Goal: Feedback & Contribution: Submit feedback/report problem

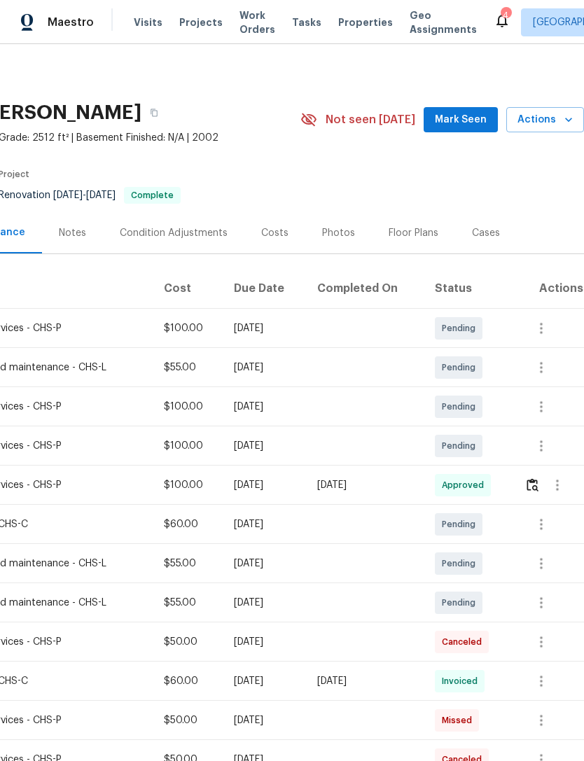
scroll to position [0, 207]
click at [563, 125] on icon "button" at bounding box center [568, 120] width 14 height 14
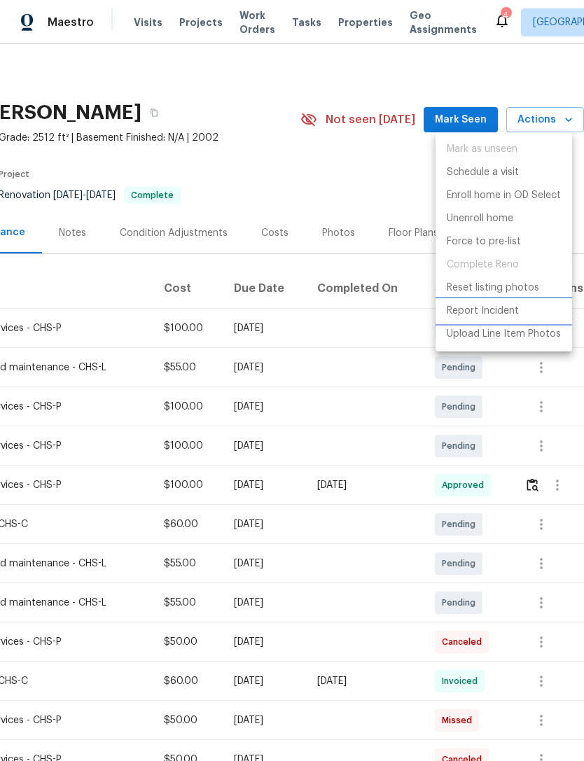
click at [508, 308] on p "Report Incident" at bounding box center [483, 311] width 72 height 15
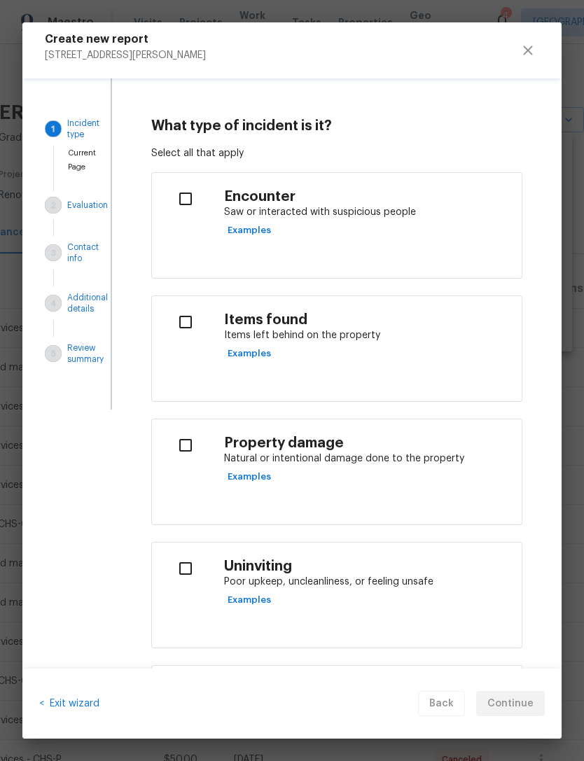
click at [192, 192] on input "checkbox" at bounding box center [185, 198] width 44 height 29
checkbox input "true"
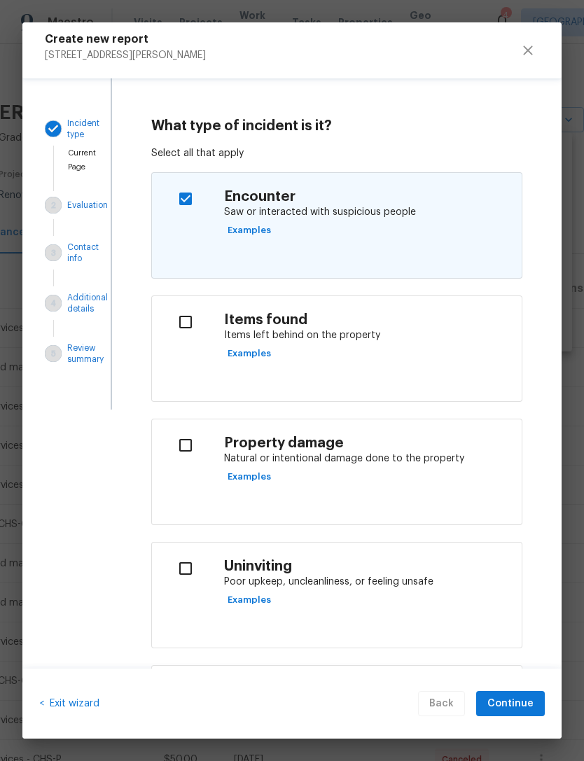
click at [189, 319] on input "checkbox" at bounding box center [185, 321] width 44 height 29
checkbox input "true"
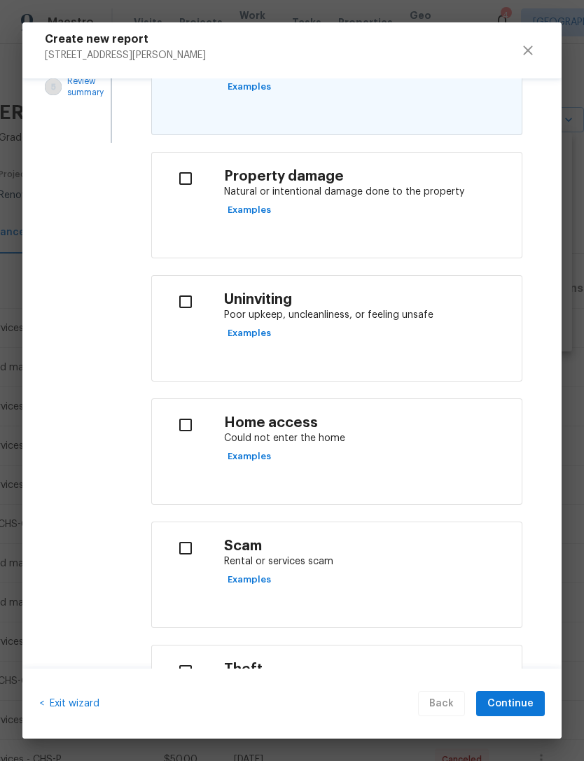
scroll to position [267, 0]
click at [195, 423] on input "checkbox" at bounding box center [185, 424] width 44 height 29
checkbox input "true"
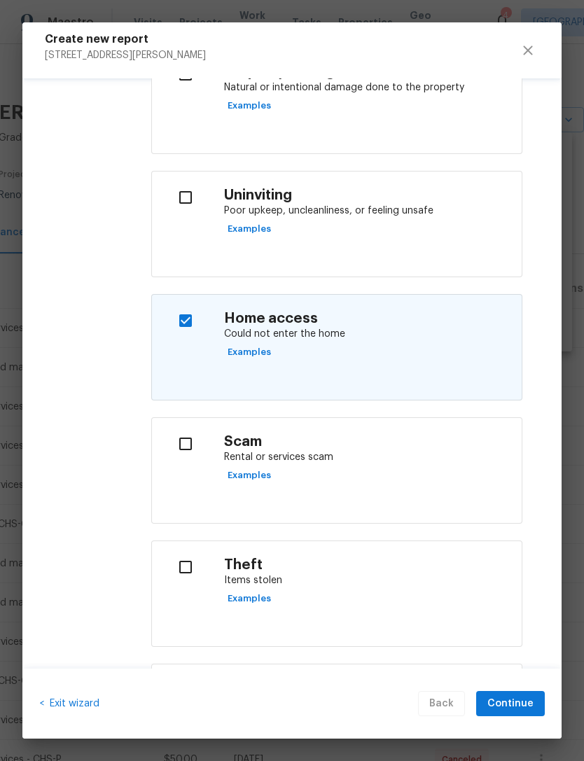
scroll to position [370, 0]
click at [200, 443] on input "checkbox" at bounding box center [185, 444] width 44 height 29
checkbox input "true"
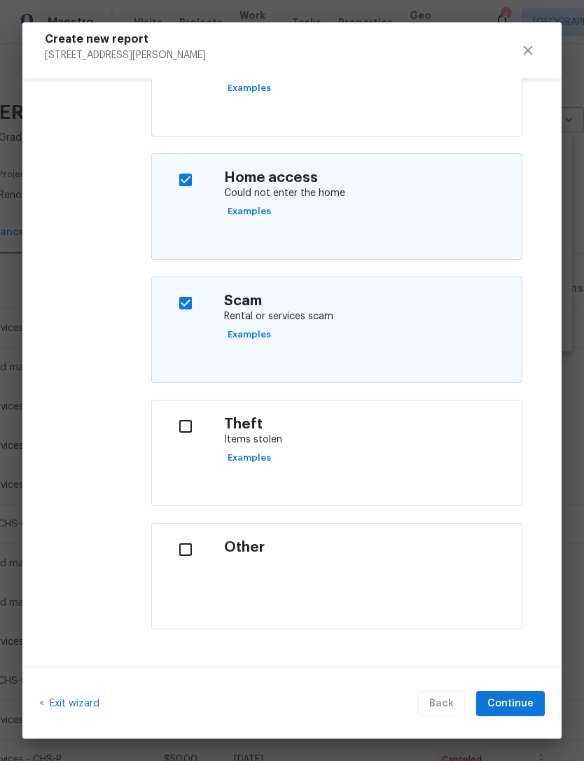
scroll to position [511, 0]
click at [528, 697] on span "Continue" at bounding box center [510, 704] width 46 height 18
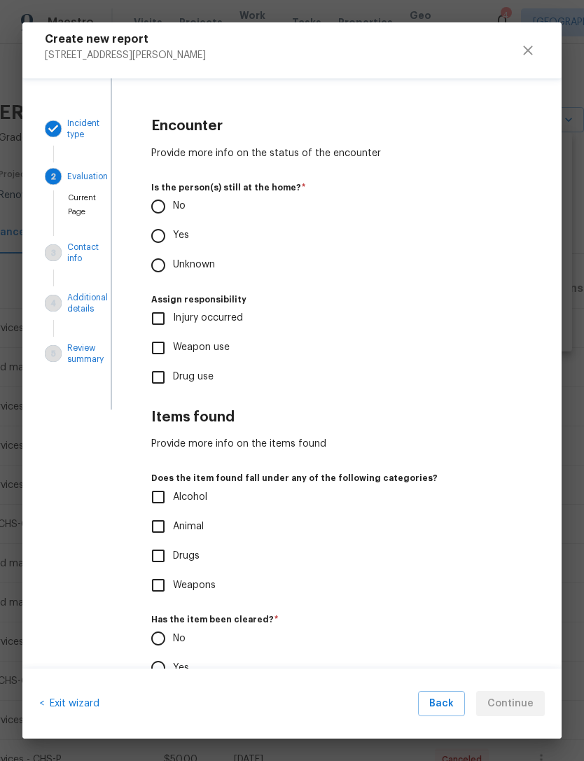
scroll to position [0, 0]
click at [173, 233] on input "Yes" at bounding box center [158, 235] width 29 height 29
radio input "true"
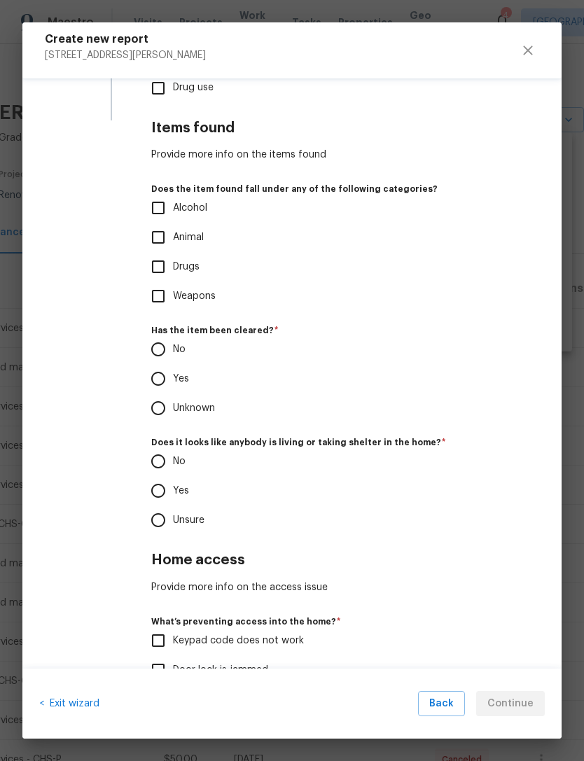
scroll to position [290, 0]
click at [164, 342] on input "No" at bounding box center [158, 348] width 29 height 29
radio input "true"
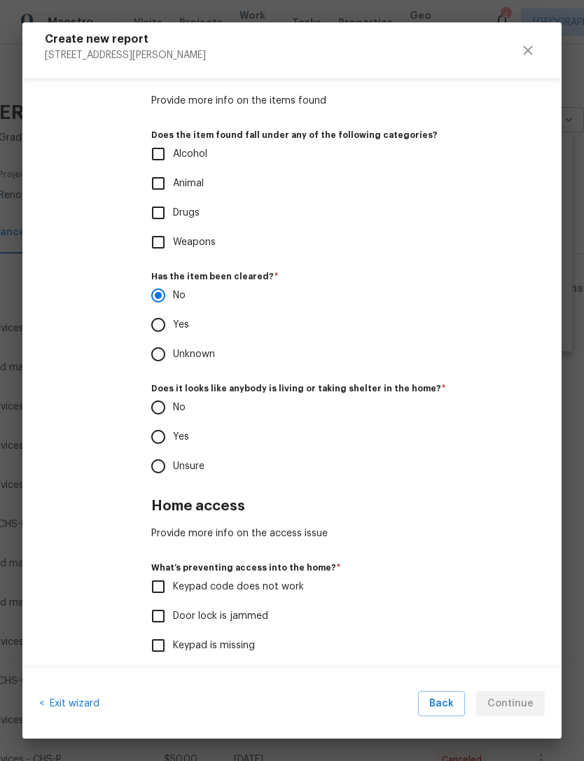
scroll to position [349, 0]
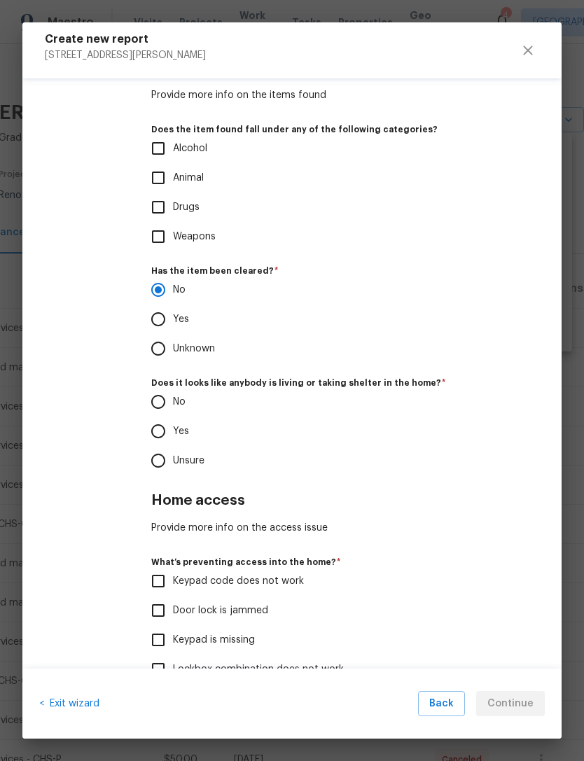
click at [157, 428] on input "Yes" at bounding box center [158, 431] width 29 height 29
radio input "true"
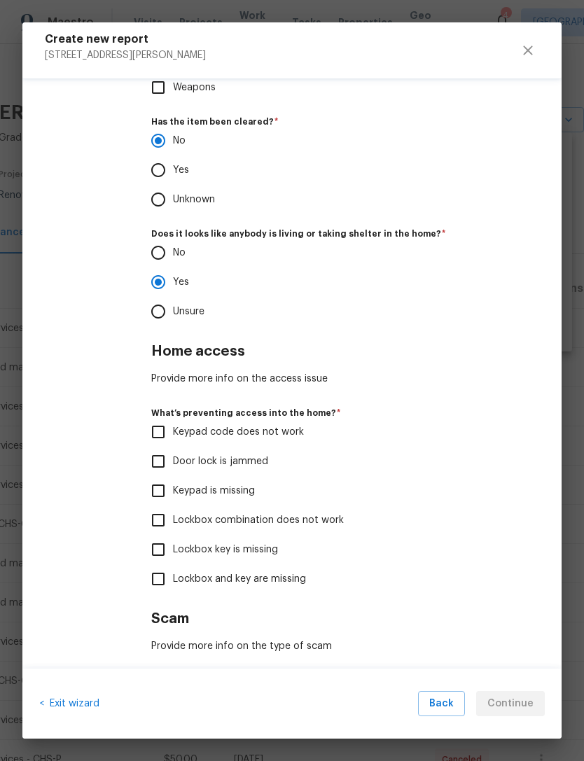
scroll to position [498, 0]
click at [154, 552] on input "Lockbox key is missing" at bounding box center [158, 548] width 29 height 29
checkbox input "true"
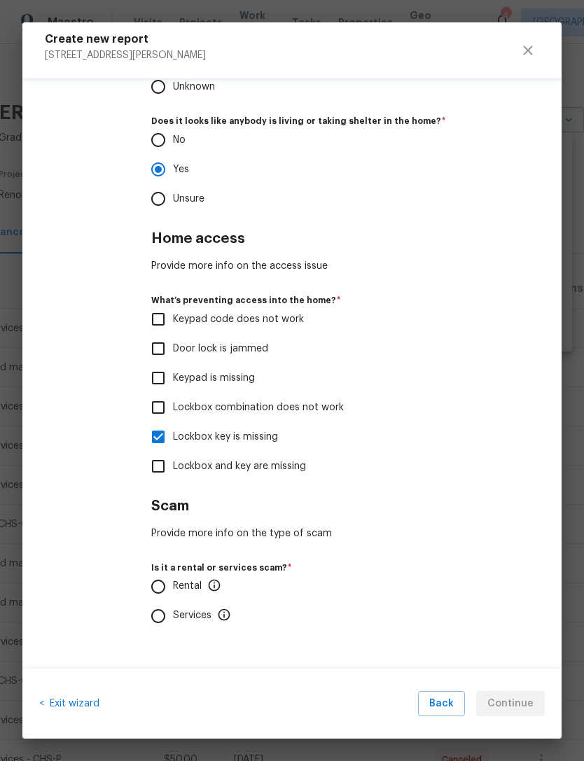
scroll to position [610, 0]
click at [164, 581] on input "Rental" at bounding box center [158, 587] width 29 height 29
radio input "true"
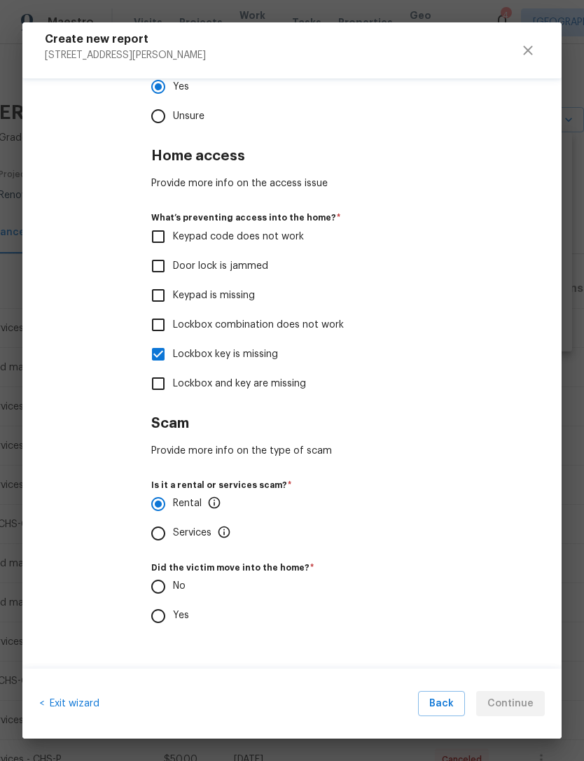
scroll to position [692, 0]
click at [165, 615] on input "Yes" at bounding box center [158, 616] width 29 height 29
radio input "true"
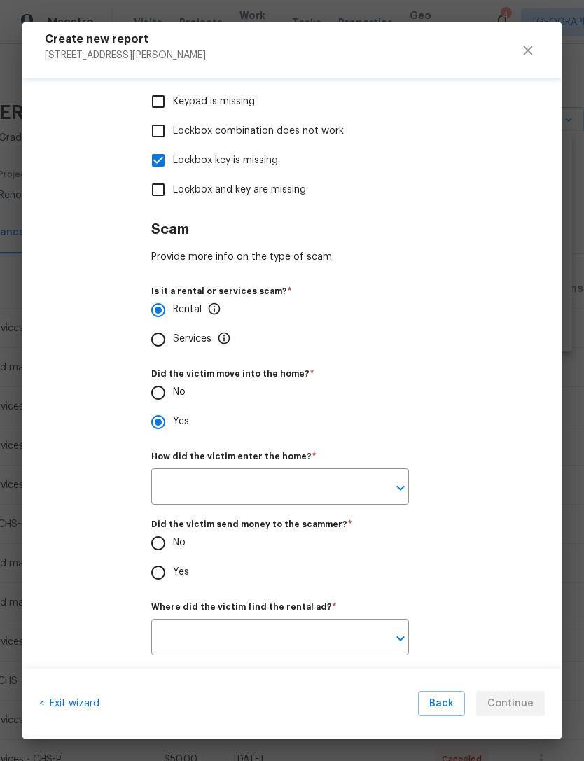
scroll to position [893, 0]
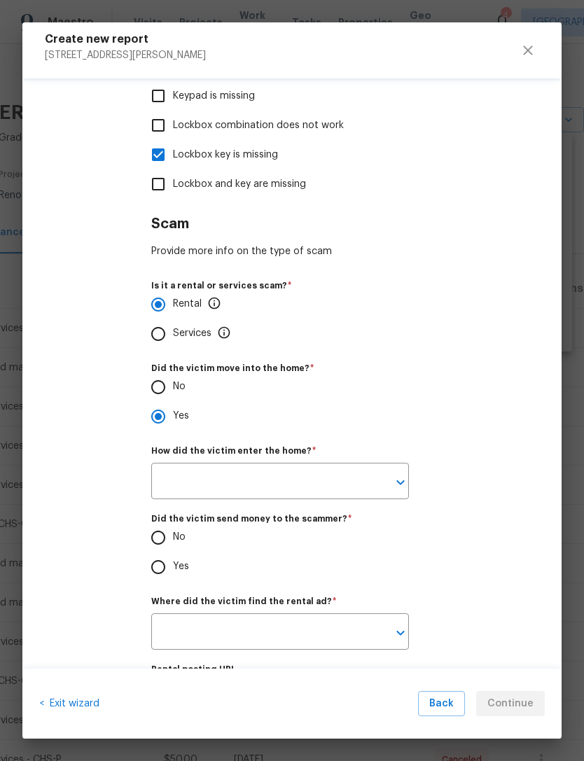
click at [403, 484] on icon "Open" at bounding box center [400, 482] width 17 height 17
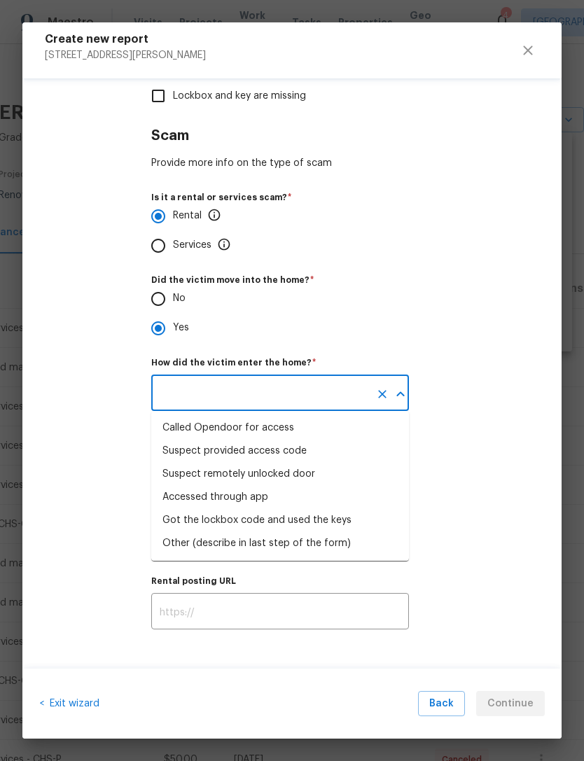
scroll to position [983, 0]
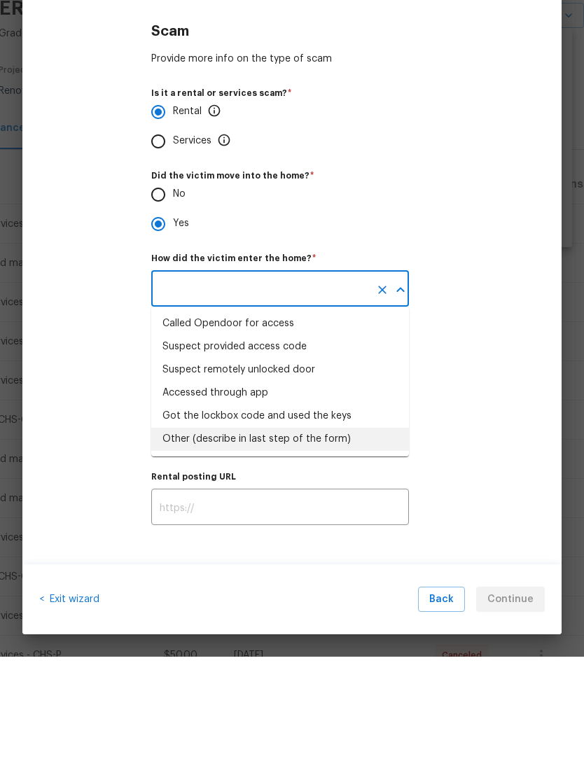
click at [331, 536] on div "Other (describe in last step of the form)" at bounding box center [256, 543] width 188 height 15
type input "Other (describe in last step of the form)"
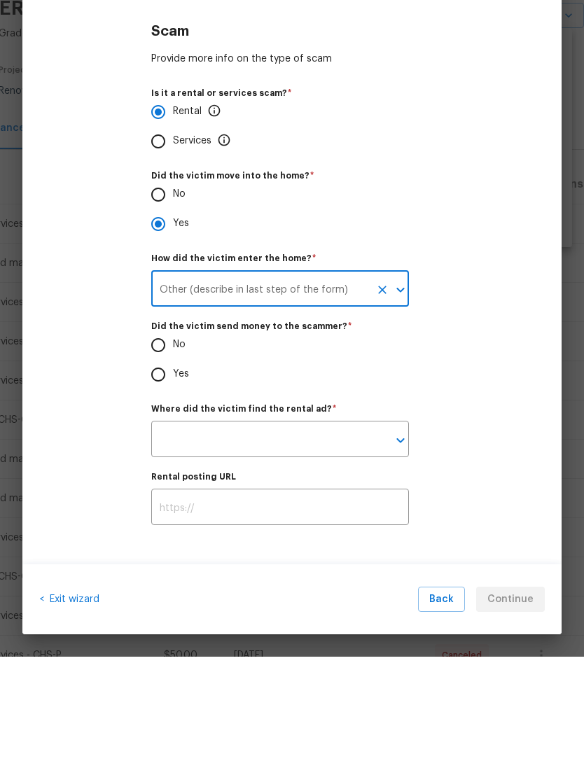
click at [282, 529] on input "text" at bounding box center [260, 545] width 218 height 33
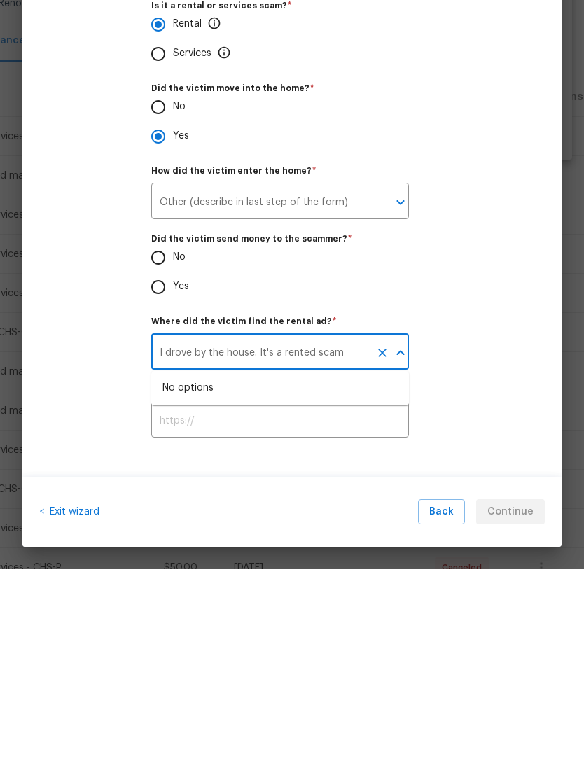
type input "I drove by the house. It's a rented scam"
click at [452, 435] on div "No Yes" at bounding box center [336, 464] width 371 height 59
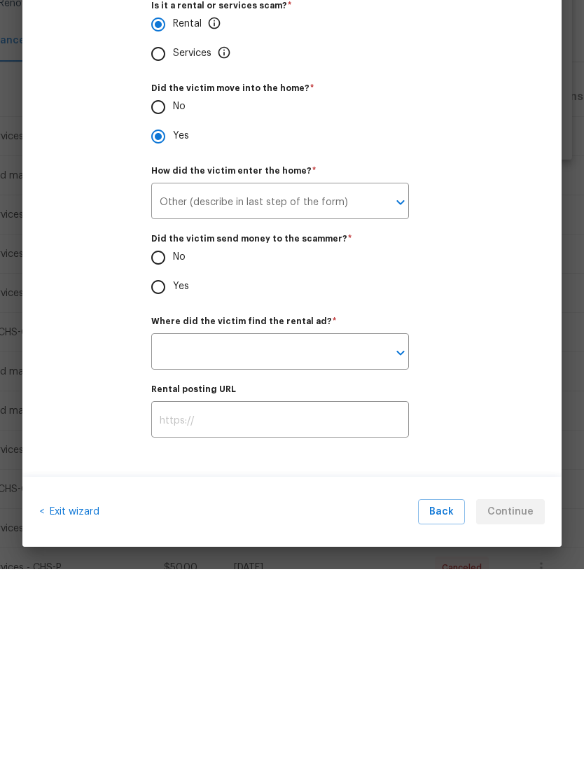
scroll to position [46, 0]
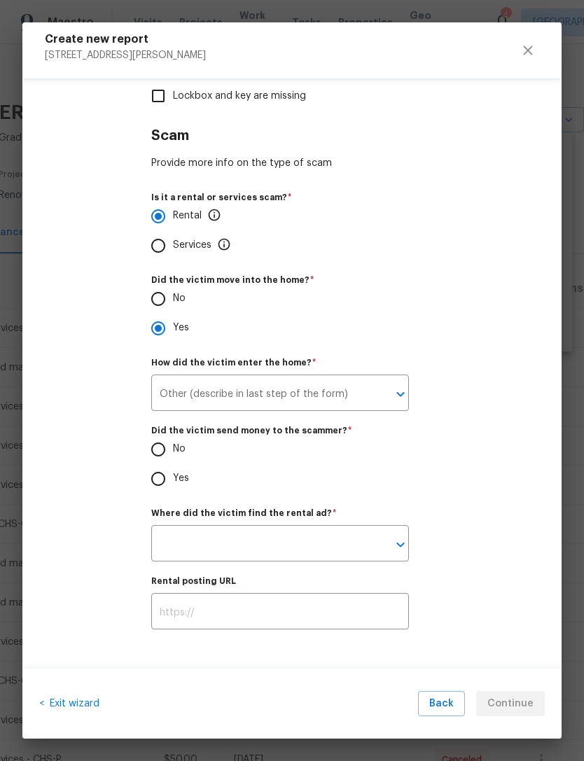
click at [379, 391] on icon "Clear" at bounding box center [382, 394] width 14 height 14
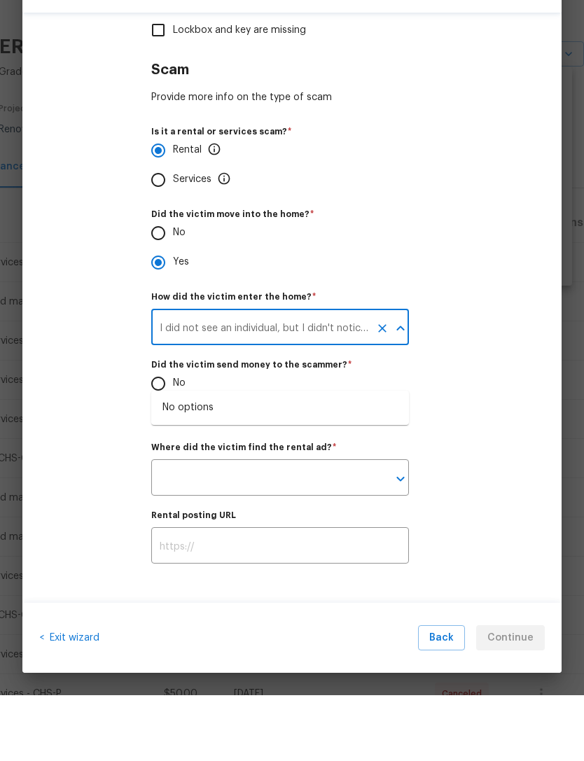
click at [485, 435] on div "No Yes" at bounding box center [336, 464] width 371 height 59
type input "Other (describe in last step of the form)"
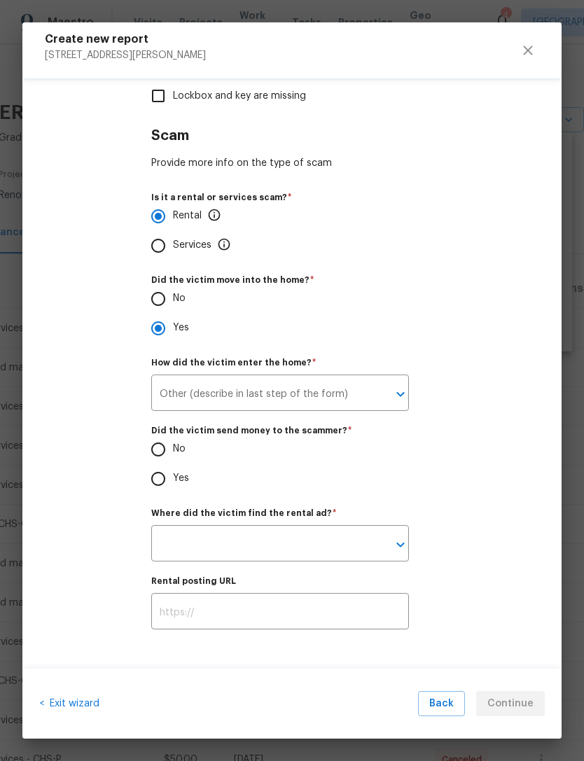
click at [161, 478] on input "Yes" at bounding box center [158, 478] width 29 height 29
radio input "true"
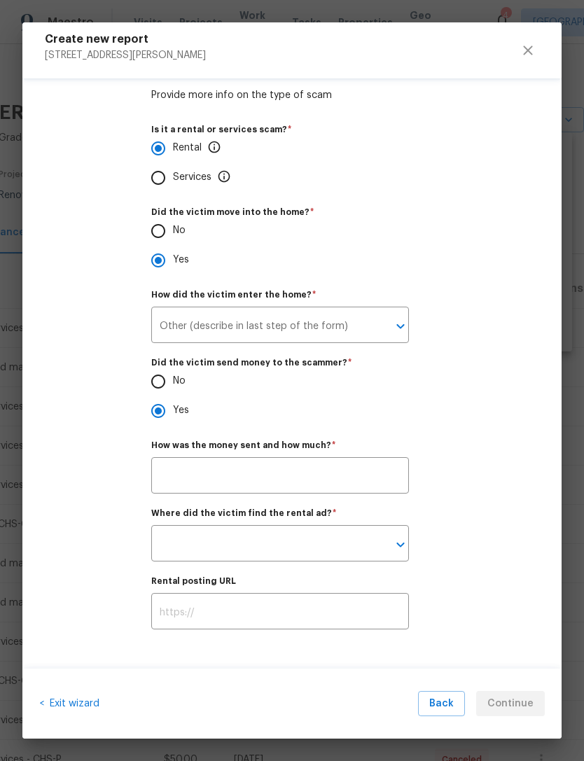
scroll to position [1052, 0]
click at [319, 468] on input "text" at bounding box center [280, 477] width 258 height 33
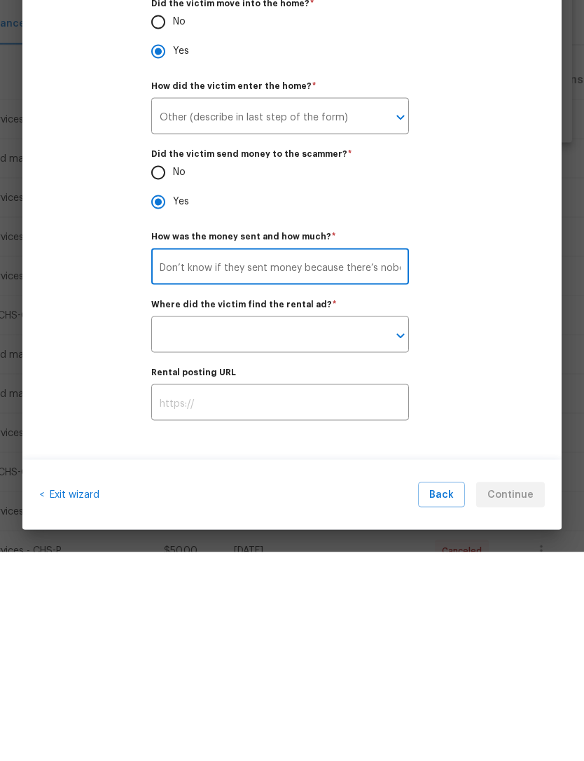
click at [382, 538] on icon "Clear" at bounding box center [382, 545] width 14 height 14
type input "Don’t know if they sent money because there’s nobody home right now, but I can …"
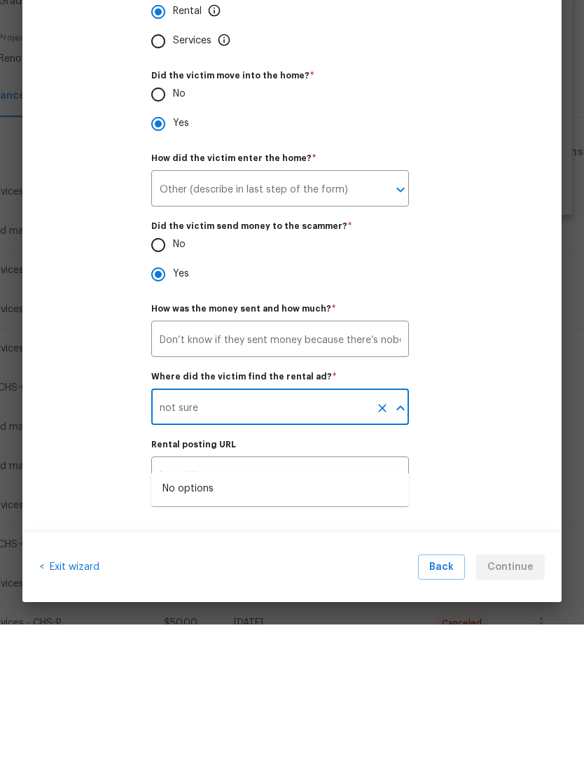
type input "not sure"
click at [274, 310] on input "Other (describe in last step of the form)" at bounding box center [260, 326] width 218 height 33
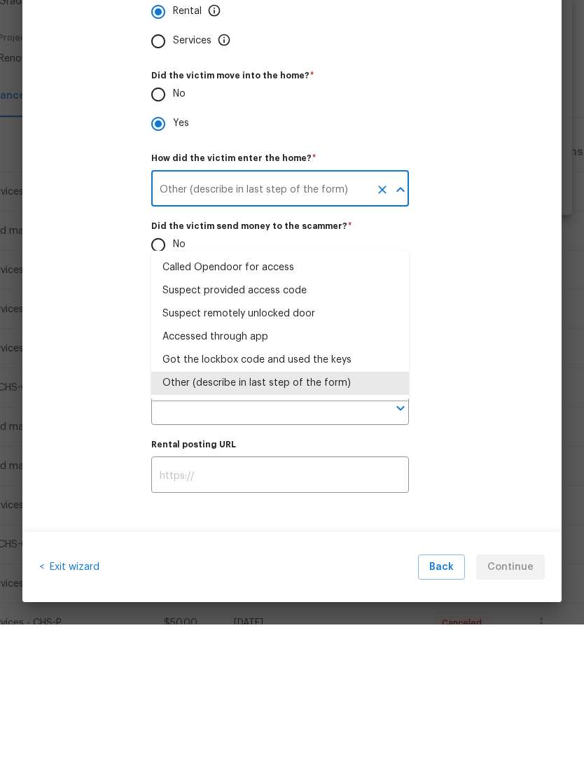
click at [377, 319] on icon "Clear" at bounding box center [382, 326] width 14 height 14
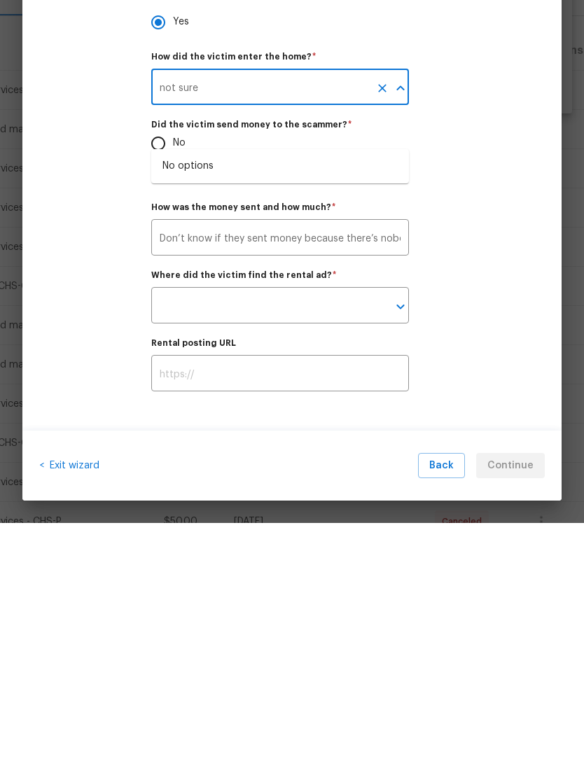
click at [499, 509] on label "Where did the victim find the rental ad?   *" at bounding box center [336, 513] width 371 height 8
type input "Other (describe in last step of the form)"
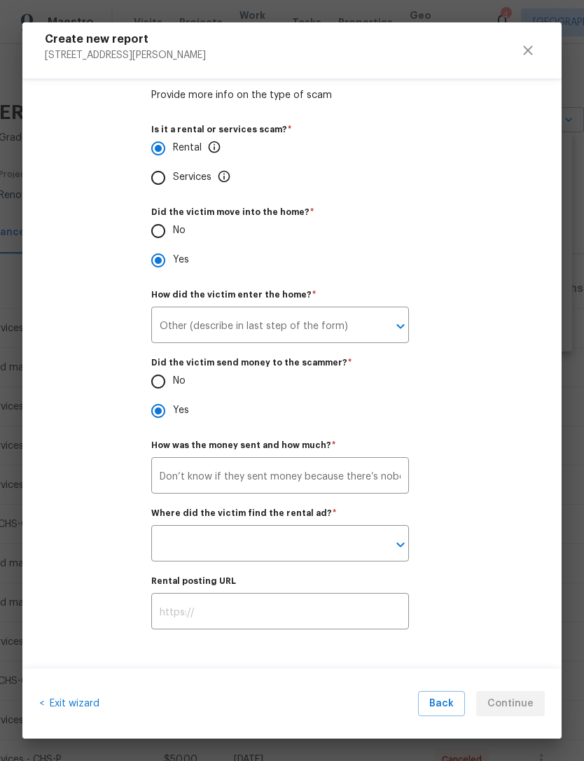
click at [379, 326] on icon "Clear" at bounding box center [382, 326] width 8 height 8
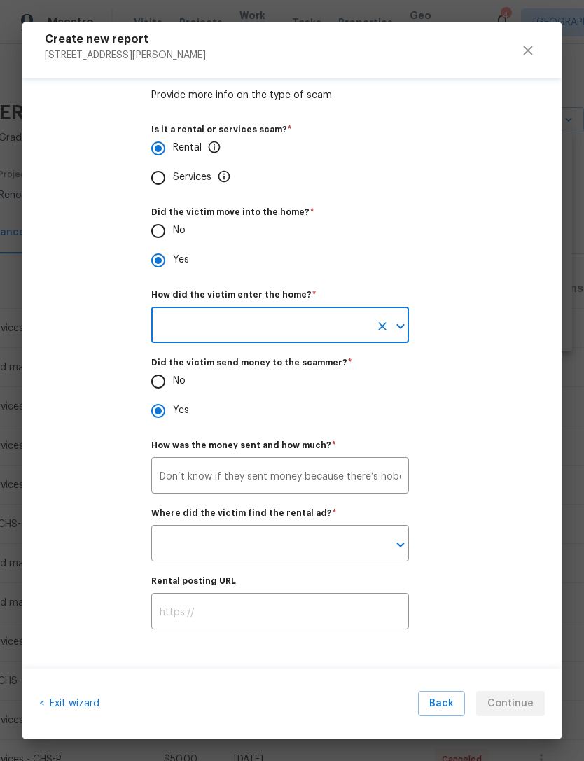
click at [396, 323] on icon "Open" at bounding box center [400, 326] width 17 height 17
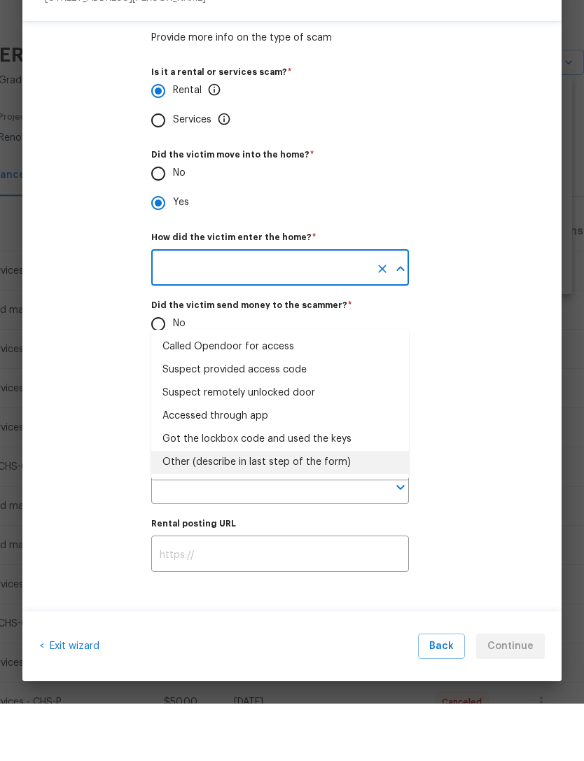
click at [333, 512] on div "Other (describe in last step of the form)" at bounding box center [256, 519] width 188 height 15
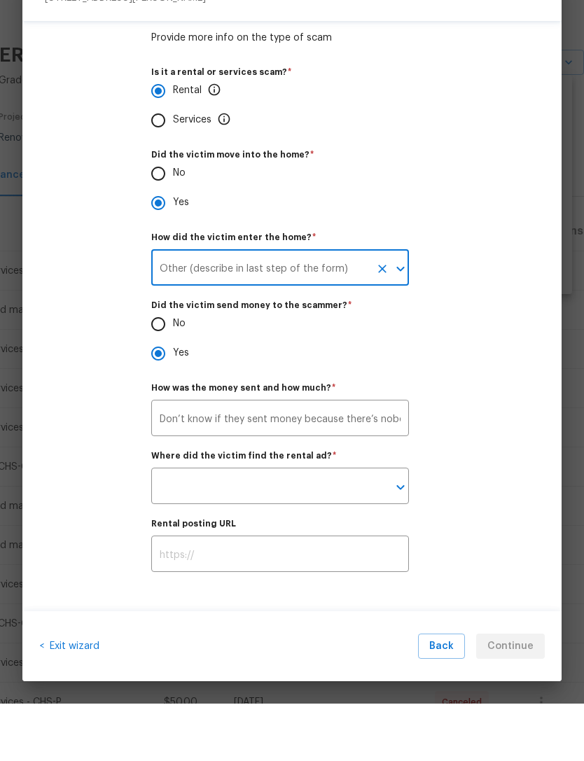
click at [328, 310] on input "Other (describe in last step of the form)" at bounding box center [260, 326] width 218 height 33
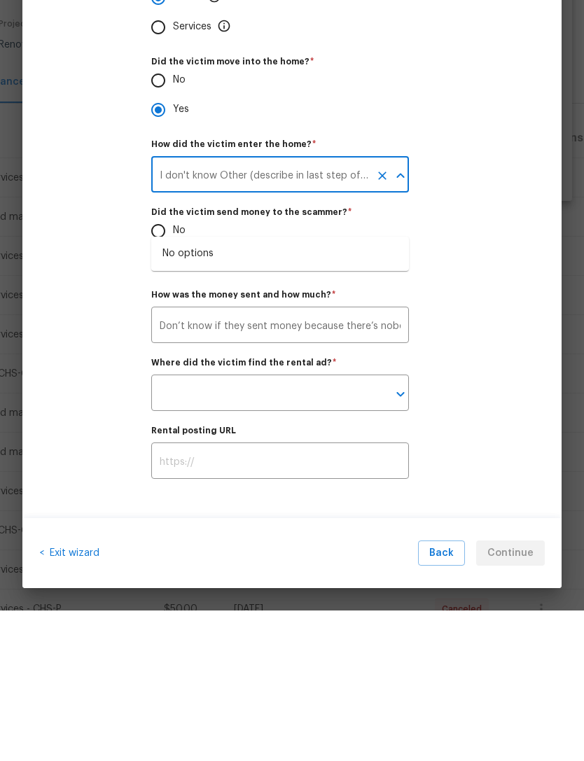
click at [496, 441] on div "How was the money sent and how much?   * Don’t know if they sent money because …" at bounding box center [336, 467] width 371 height 53
type input "Other (describe in last step of the form)"
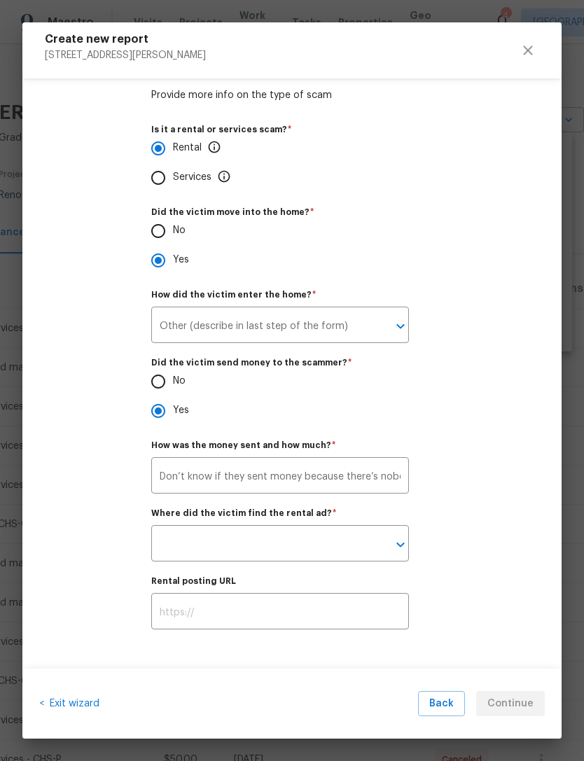
click at [406, 547] on icon "Open" at bounding box center [400, 544] width 17 height 17
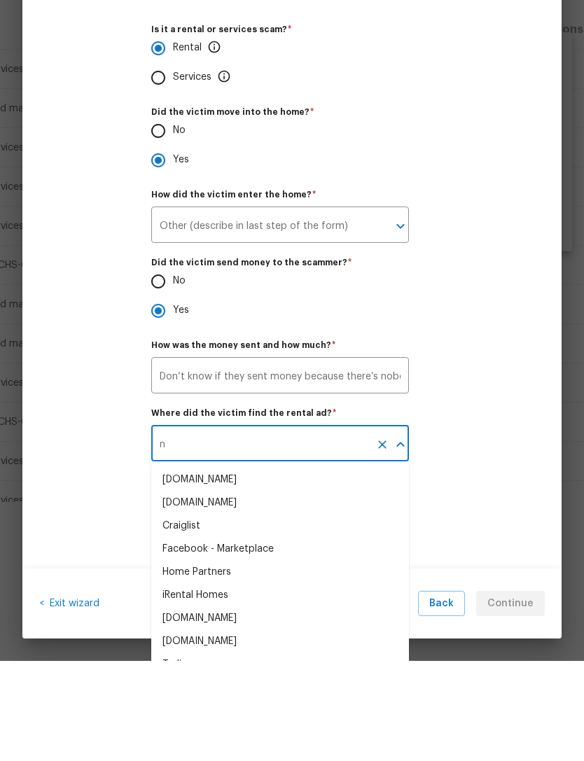
scroll to position [46, 0]
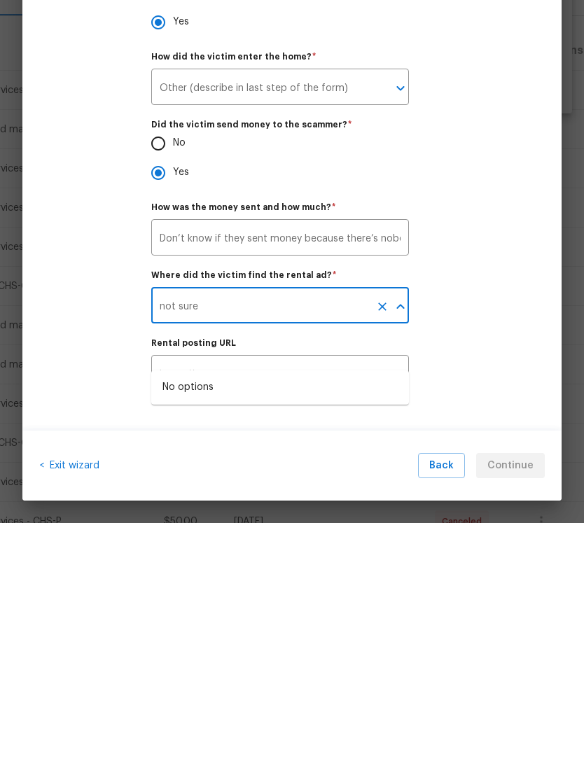
type input "not sure"
click at [482, 577] on label "Rental posting URL" at bounding box center [336, 581] width 371 height 8
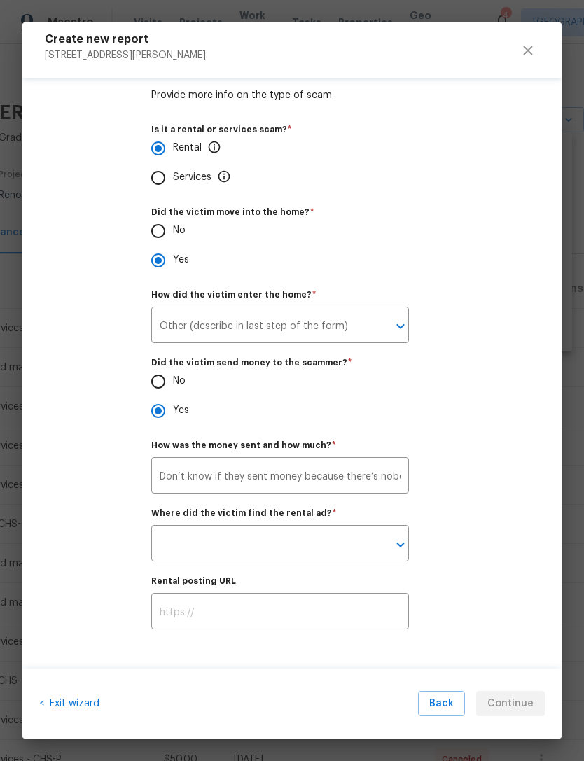
scroll to position [1052, 0]
click at [408, 537] on icon "Open" at bounding box center [400, 544] width 17 height 17
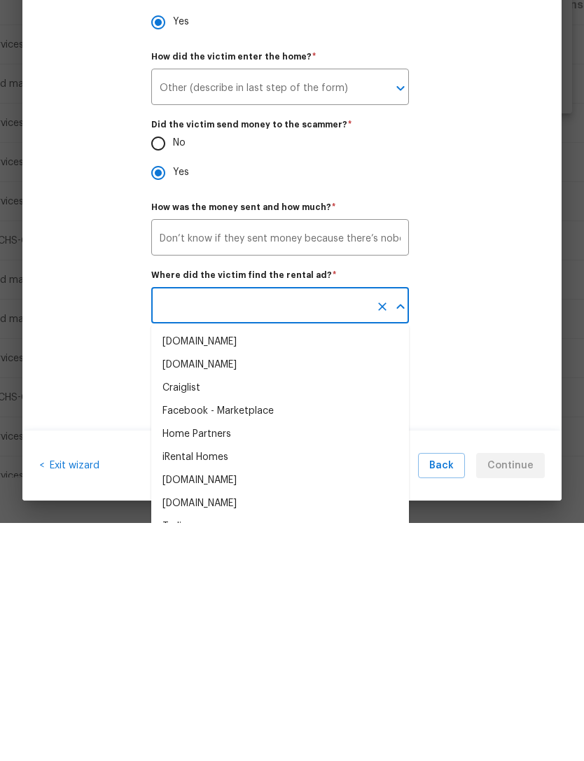
click at [195, 619] on div "Craiglist" at bounding box center [181, 626] width 38 height 15
type input "Craiglist"
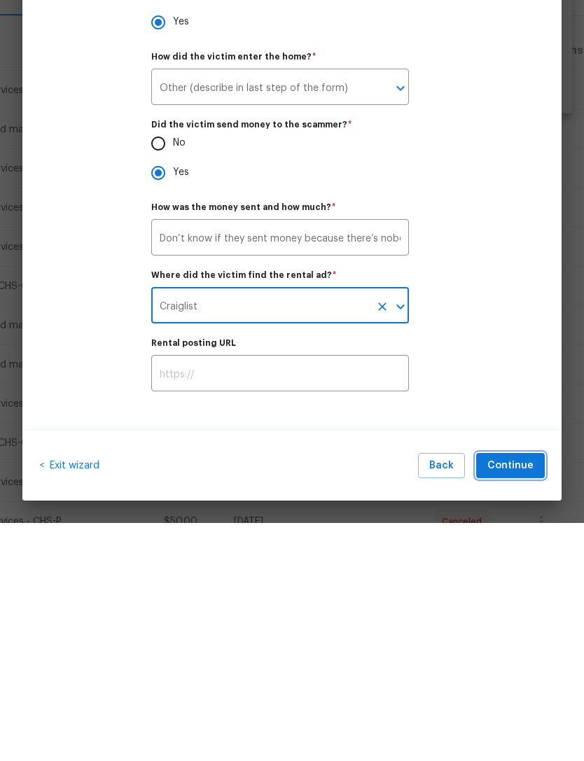
click at [529, 695] on span "Continue" at bounding box center [510, 704] width 46 height 18
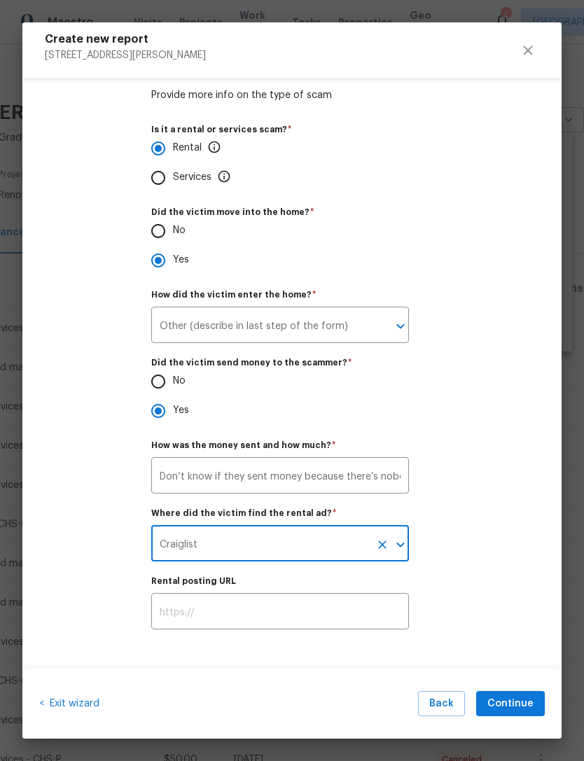
scroll to position [0, 0]
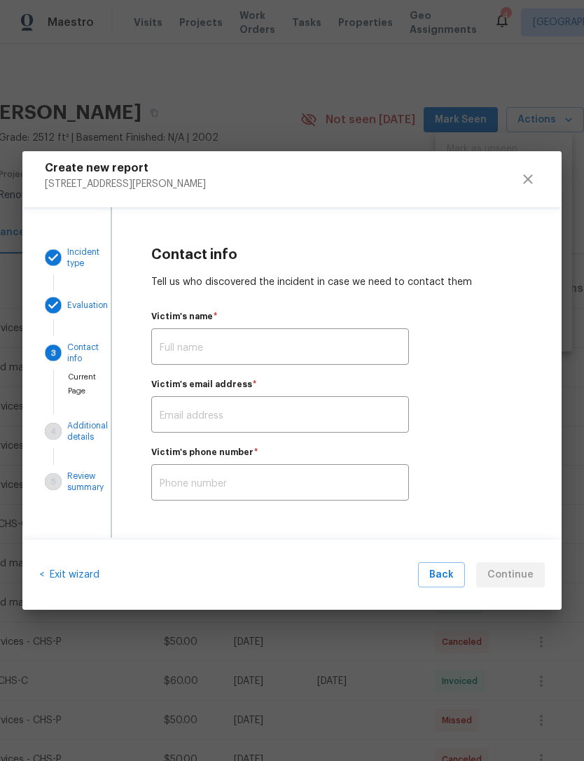
click at [265, 334] on input "text" at bounding box center [280, 348] width 258 height 33
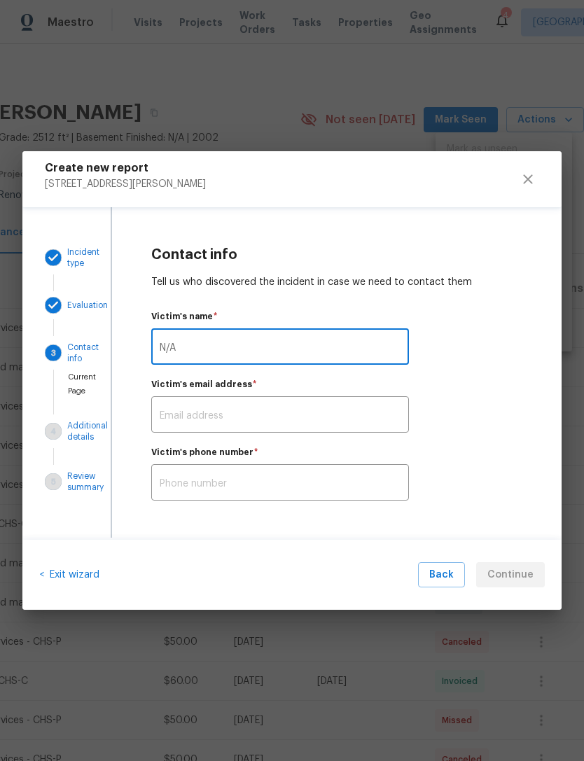
type input "N/A"
click at [303, 414] on input "text" at bounding box center [280, 416] width 258 height 33
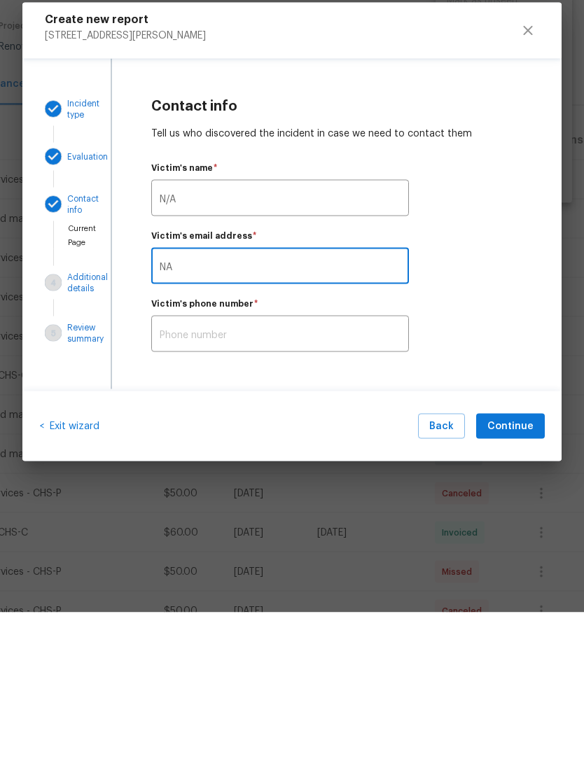
type input "NA"
click at [320, 468] on input "text" at bounding box center [280, 484] width 258 height 33
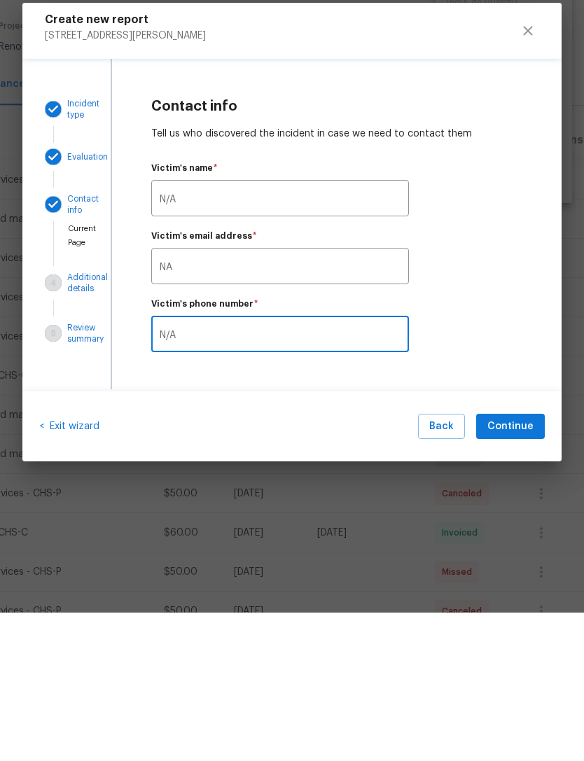
type input "N/A"
click at [168, 400] on input "NA" at bounding box center [280, 416] width 258 height 33
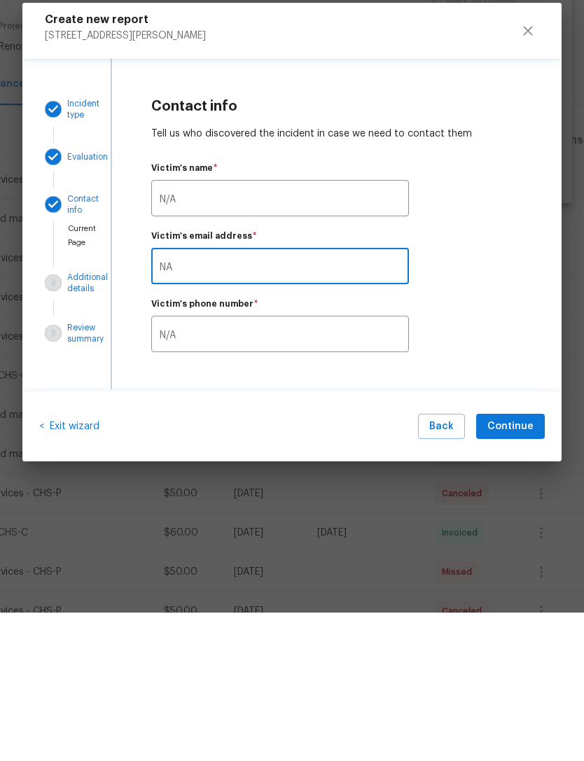
type input "N/A"
click at [517, 566] on span "Continue" at bounding box center [510, 575] width 46 height 18
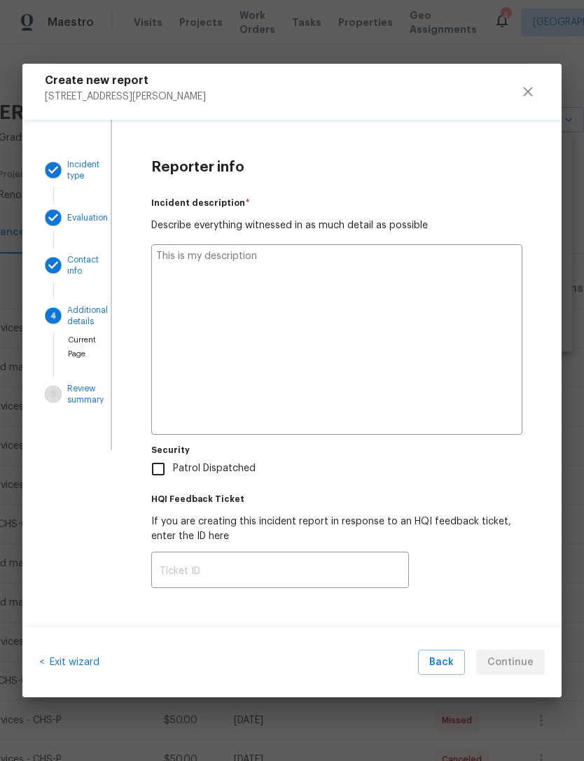
click at [303, 270] on textarea at bounding box center [336, 339] width 371 height 190
type textarea "T"
type textarea "x"
type textarea "The"
type textarea "x"
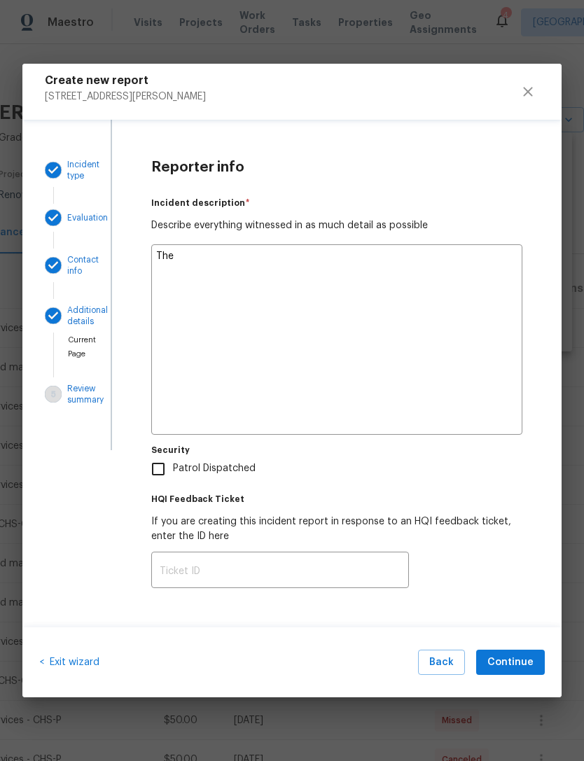
type textarea "The lands"
type textarea "x"
type textarea "The landscaper said he"
type textarea "x"
type textarea "The landscaper said he couldn’t"
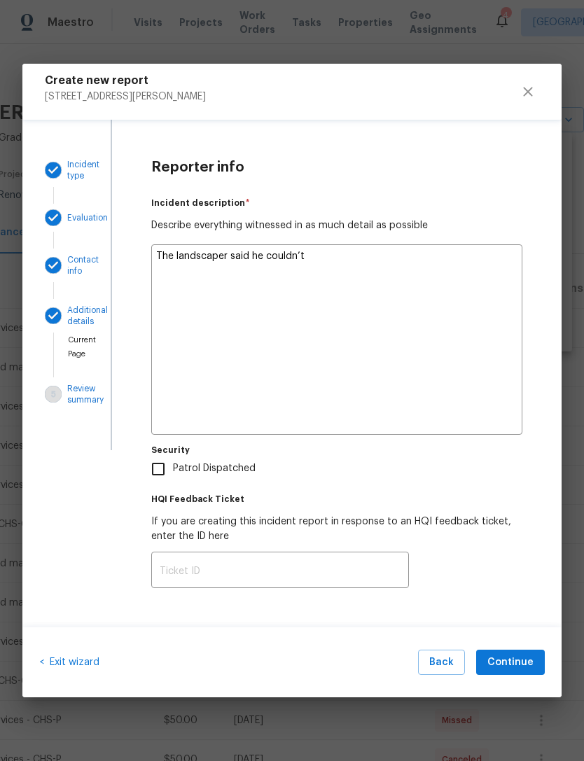
type textarea "x"
type textarea "The landscaper said he couldn’t cut the grass"
type textarea "x"
type textarea "The landscaper said he couldn’t cut the grass because there was"
type textarea "x"
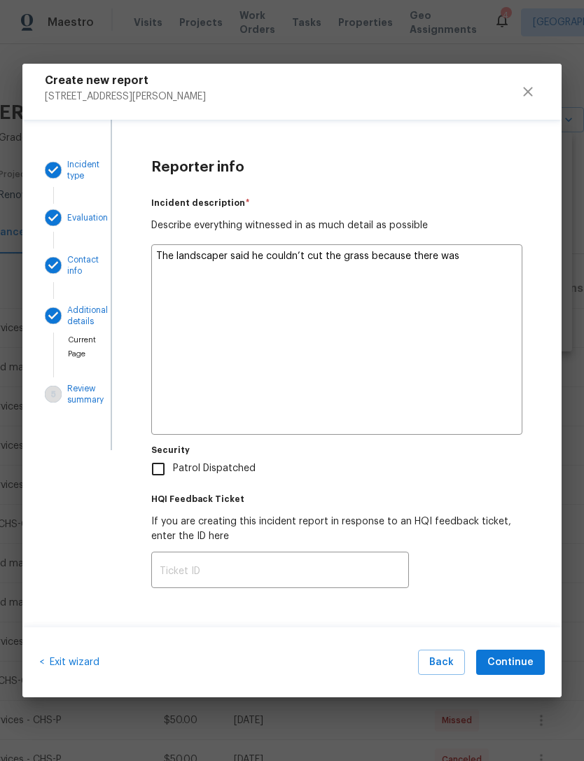
type textarea "The landscaper said he couldn’t cut the grass because there was a moving"
type textarea "x"
type textarea "The landscaper said he couldn’t cut the grass because there was a moving truck"
type textarea "x"
type textarea "The landscaper said he couldn’t cut the grass because there was a moving truck …"
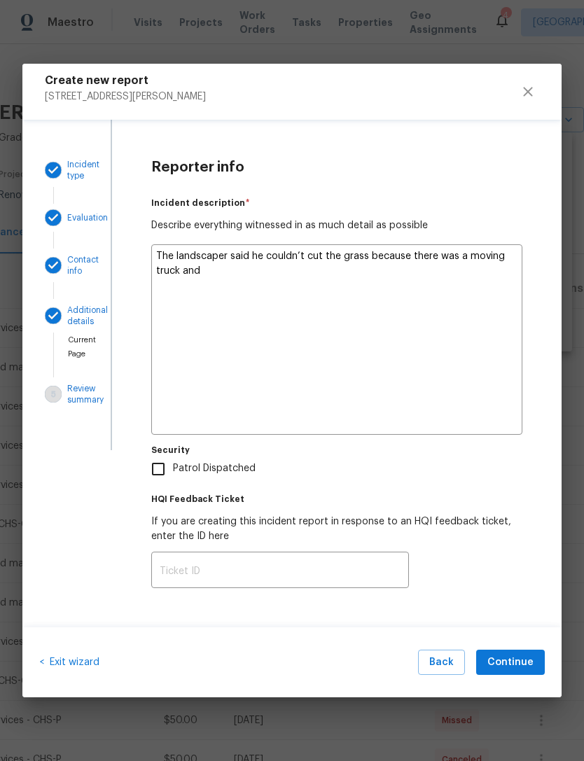
type textarea "x"
type textarea "The landscaper said he couldn’t cut the grass because there was a moving truck …"
type textarea "x"
type textarea "The landscaper said he couldn’t cut the grass because there was a moving truck …"
type textarea "x"
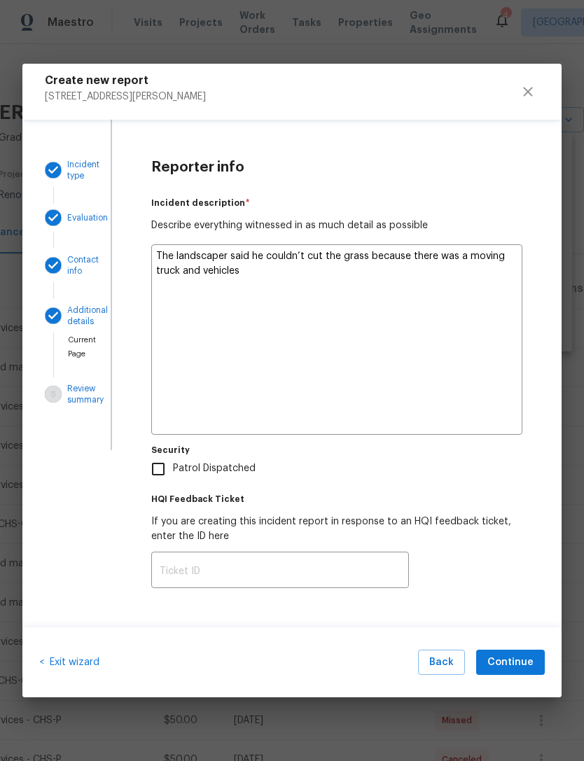
type textarea "The landscaper said he couldn’t cut the grass because there was a moving truck …"
type textarea "x"
type textarea "The landscaper said he couldn’t cut the grass because there was a moving truck …"
type textarea "x"
type textarea "The landscaper said he couldn’t cut the grass because there was a moving truck …"
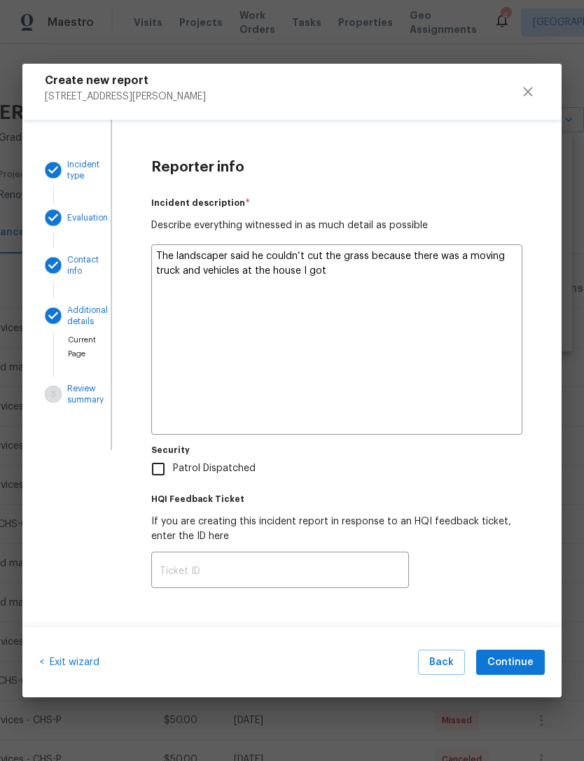
type textarea "x"
type textarea "The landscaper said he couldn’t cut the grass because there was a moving truck …"
type textarea "x"
type textarea "The landscaper said he couldn’t cut the grass because there was a moving truck …"
type textarea "x"
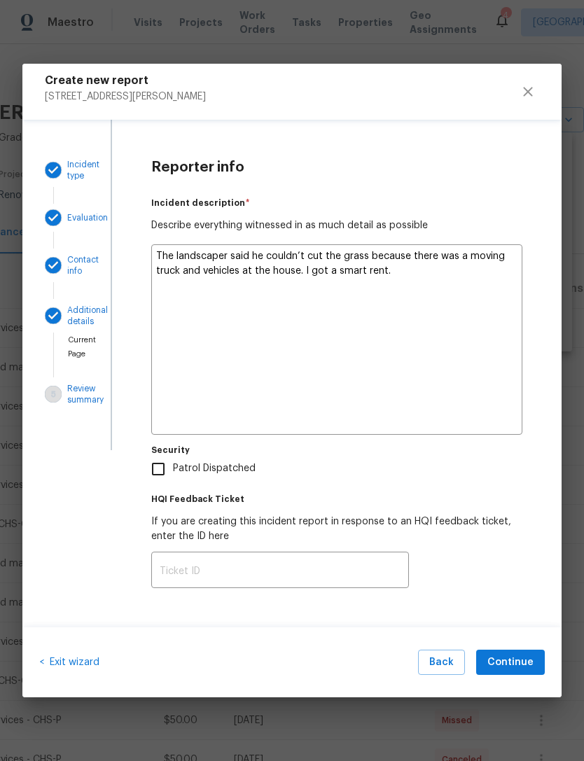
type textarea "The landscaper said he couldn’t cut the grass because there was a moving truck …"
type textarea "x"
type textarea "The landscaper said he couldn’t cut the grass because there was a moving truck …"
type textarea "x"
type textarea "The landscaper said he couldn’t cut the grass because there was a moving truck …"
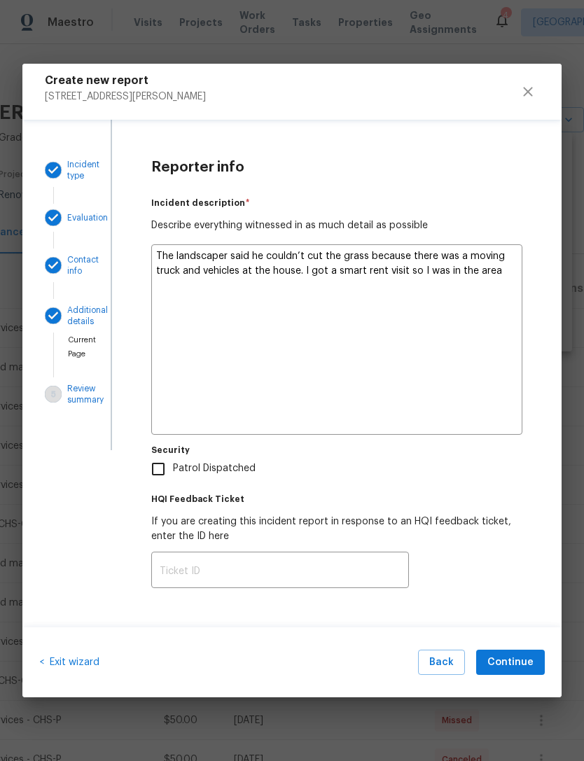
type textarea "x"
type textarea "The landscaper said he couldn’t cut the grass because there was a moving truck …"
type textarea "x"
type textarea "The landscaper said he couldn’t cut the grass because there was a moving truck …"
type textarea "x"
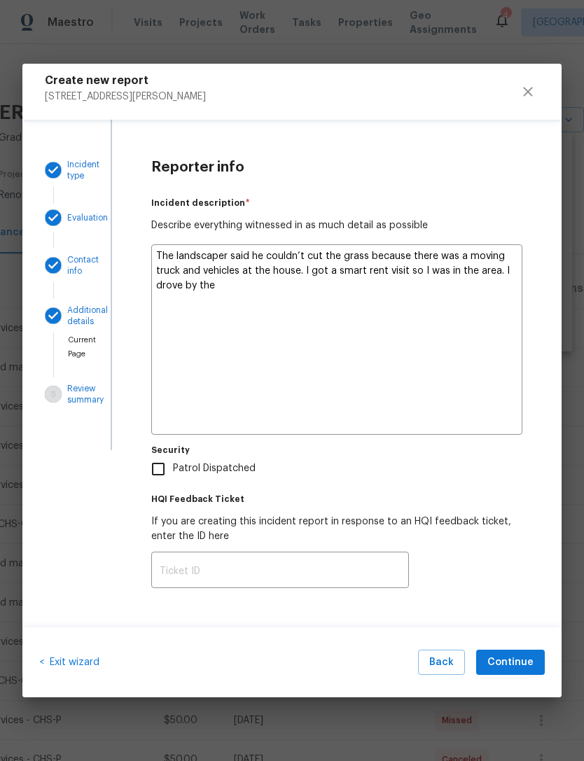
type textarea "The landscaper said he couldn’t cut the grass because there was a moving truck …"
type textarea "x"
type textarea "The landscaper said he couldn’t cut the grass because there was a moving truck …"
type textarea "x"
type textarea "The landscaper said he couldn’t cut the grass because there was a moving truck …"
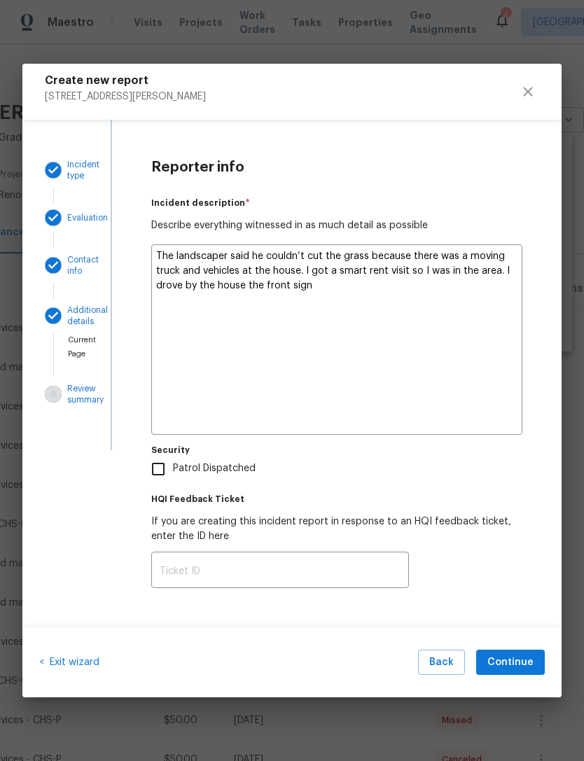
type textarea "x"
type textarea "The landscaper said he couldn’t cut the grass because there was a moving truck …"
type textarea "x"
type textarea "The landscaper said he couldn’t cut the grass because there was a moving truck …"
type textarea "x"
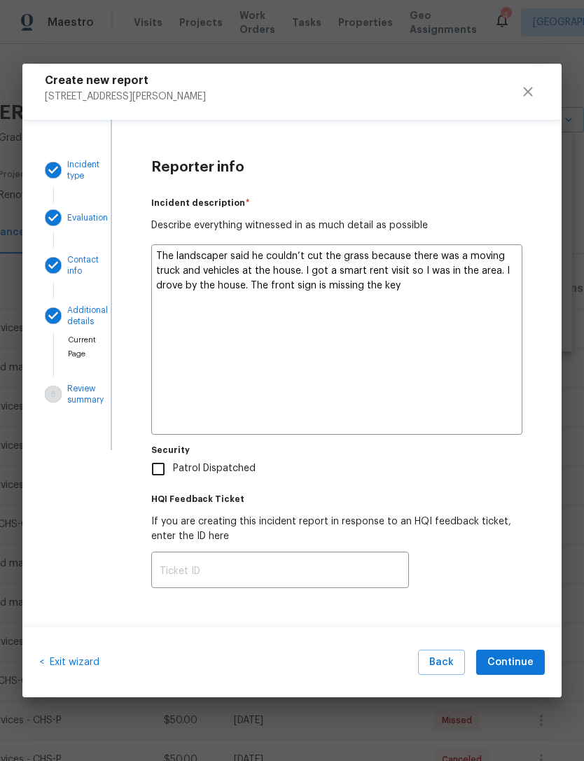
type textarea "The landscaper said he couldn’t cut the grass because there was a moving truck …"
type textarea "x"
type textarea "The landscaper said he couldn’t cut the grass because there was a moving truck …"
type textarea "x"
type textarea "The landscaper said he couldn’t cut the grass because there was a moving truck …"
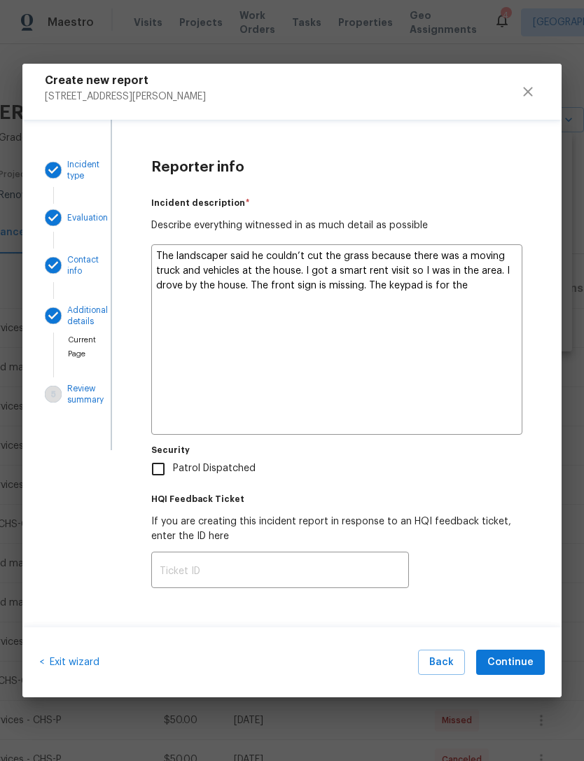
type textarea "x"
type textarea "The landscaper said he couldn’t cut the grass because there was a moving truck …"
type textarea "x"
type textarea "The landscaper said he couldn’t cut the grass because there was a moving truck …"
type textarea "x"
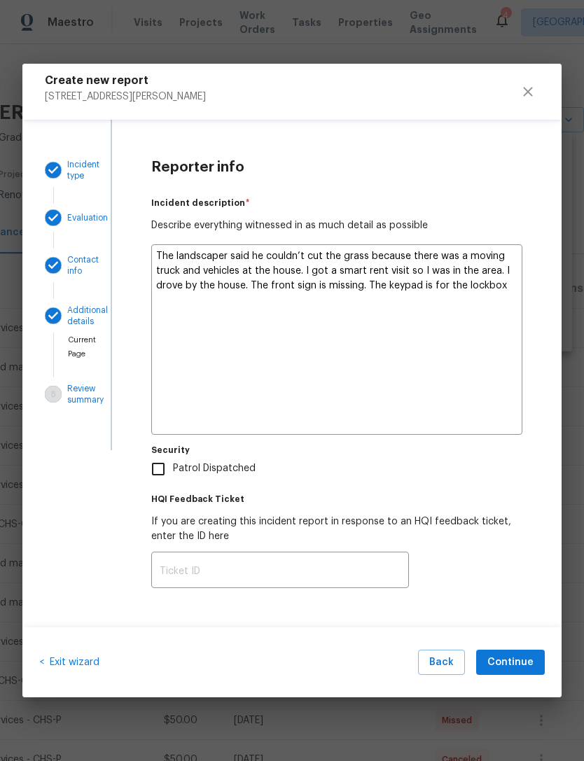
type textarea "The landscaper said he couldn’t cut the grass because there was a moving truck …"
type textarea "x"
type textarea "The landscaper said he couldn’t cut the grass because there was a moving truck …"
type textarea "x"
type textarea "The landscaper said he couldn’t cut the grass because there was a moving truck …"
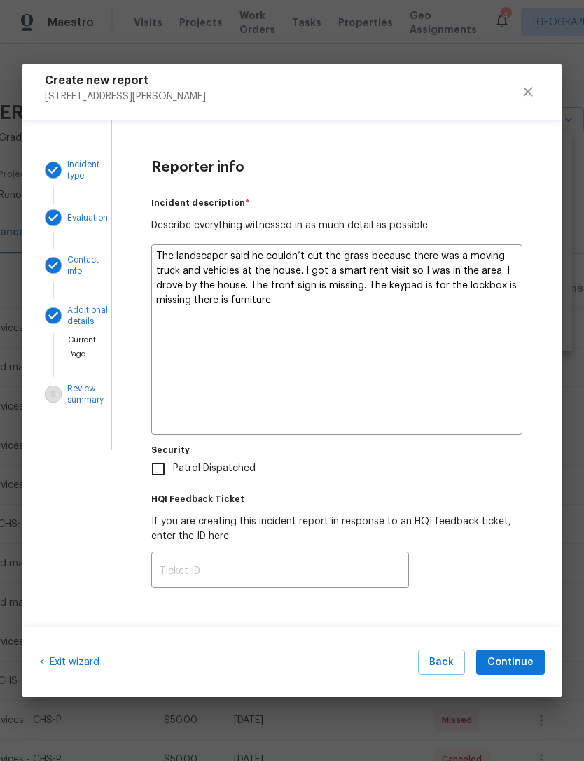
type textarea "x"
type textarea "The landscaper said he couldn’t cut the grass because there was a moving truck …"
type textarea "x"
type textarea "The landscaper said he couldn’t cut the grass because there was a moving truck …"
type textarea "x"
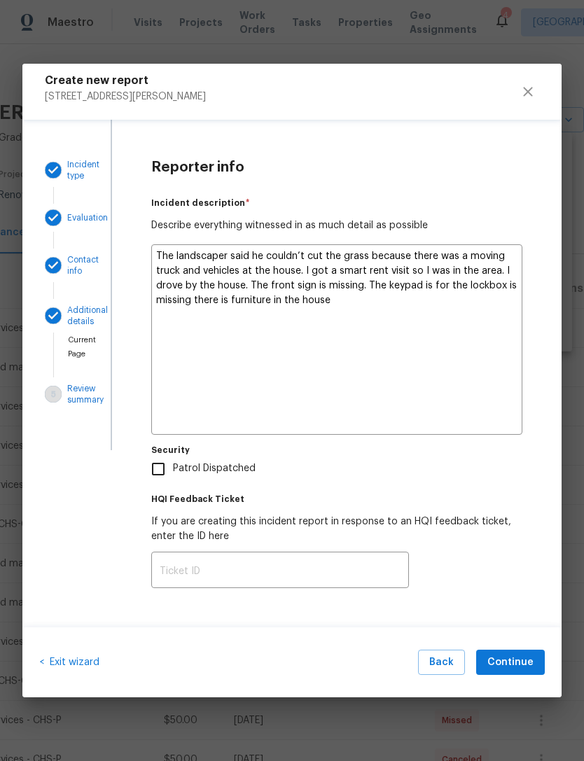
type textarea "The landscaper said he couldn’t cut the grass because there was a moving truck …"
type textarea "x"
type textarea "The landscaper said he couldn’t cut the grass because there was a moving truck …"
type textarea "x"
type textarea "The landscaper said he couldn’t cut the grass because there was a moving truck …"
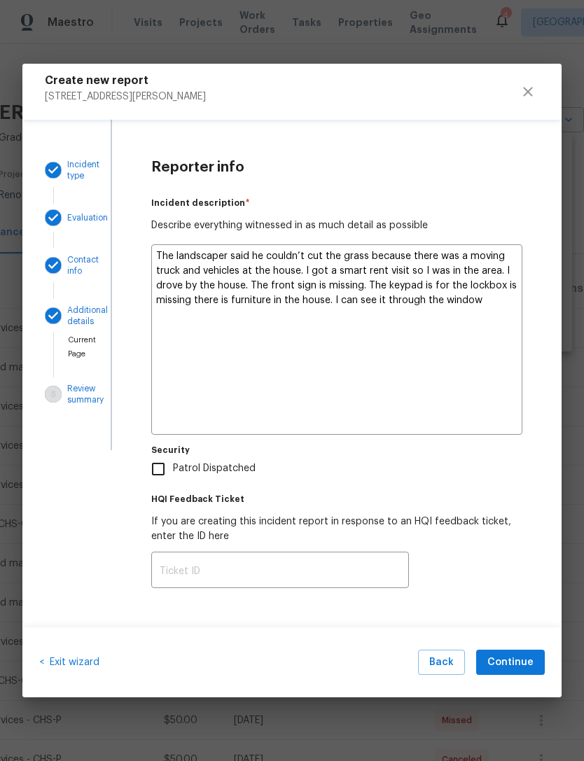
type textarea "x"
type textarea "The landscaper said he couldn’t cut the grass because there was a moving truck …"
type textarea "x"
type textarea "The landscaper said he couldn’t cut the grass because there was a moving truck …"
type textarea "x"
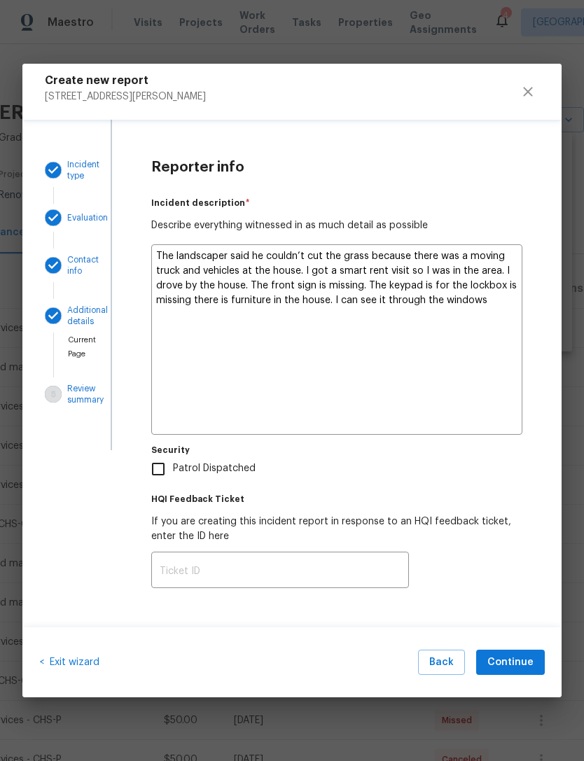
type textarea "The landscaper said he couldn’t cut the grass because there was a moving truck …"
type textarea "x"
type textarea "The landscaper said he couldn’t cut the grass because there was a moving truck …"
type textarea "x"
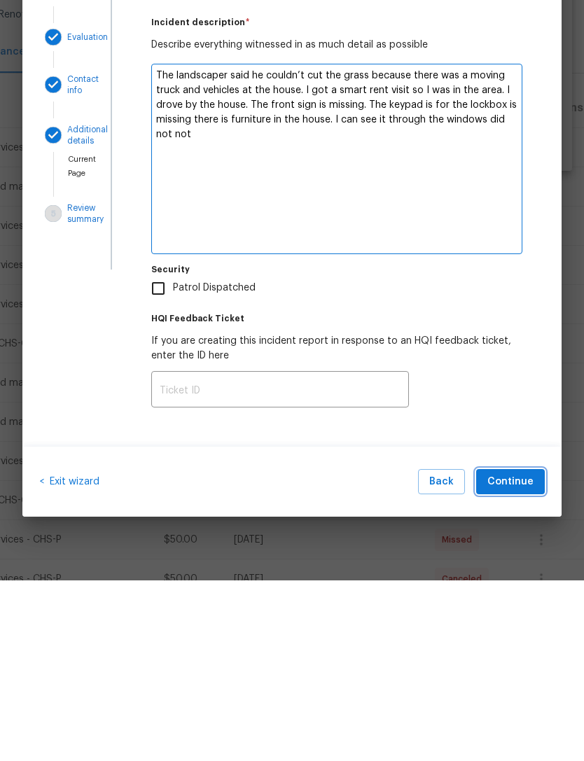
click at [509, 654] on span "Continue" at bounding box center [510, 663] width 46 height 18
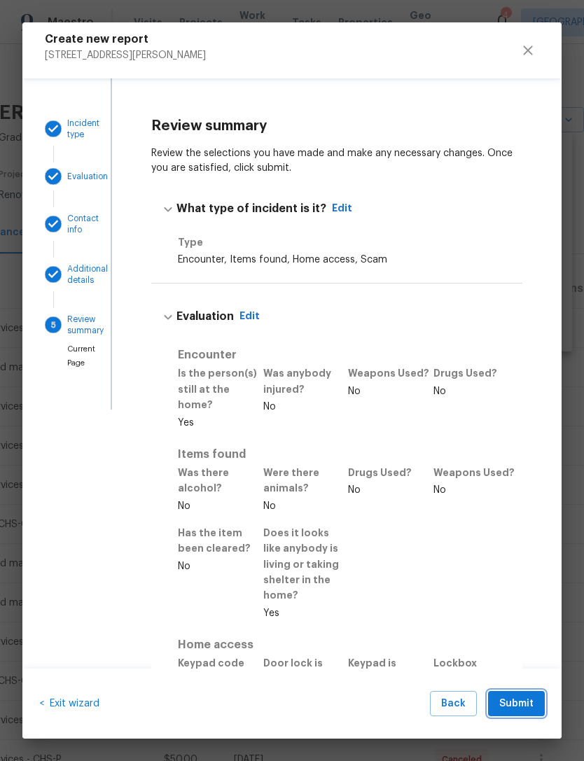
click at [510, 700] on span "Submit" at bounding box center [516, 704] width 34 height 18
